Goal: Task Accomplishment & Management: Manage account settings

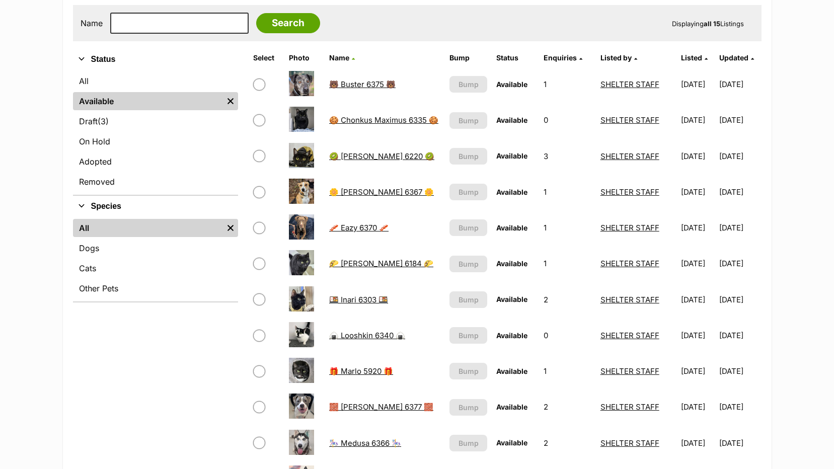
scroll to position [201, 0]
click at [106, 119] on span "(3)" at bounding box center [103, 122] width 11 height 12
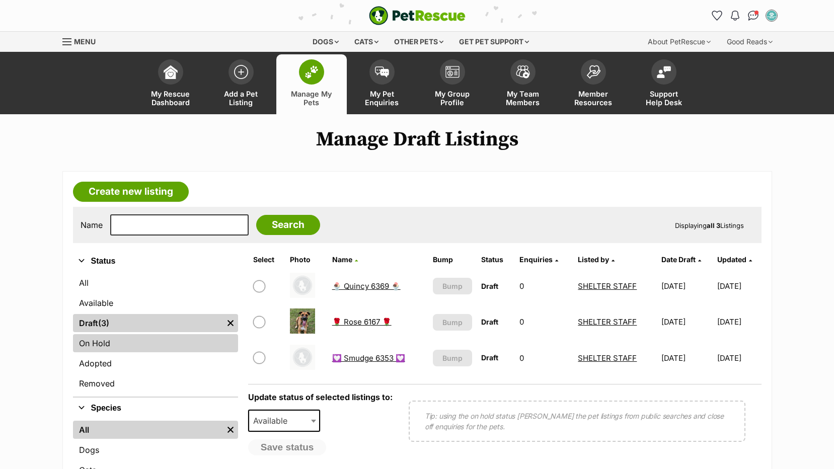
click at [112, 340] on link "On Hold" at bounding box center [155, 343] width 165 height 18
